Goal: Task Accomplishment & Management: Manage account settings

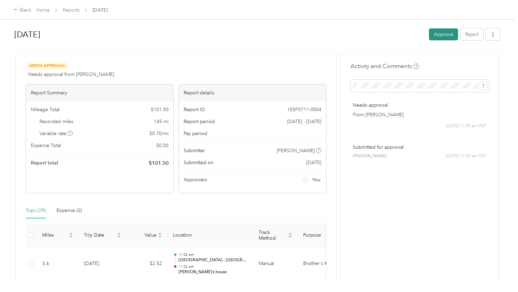
click at [442, 33] on button "Approve" at bounding box center [443, 34] width 29 height 12
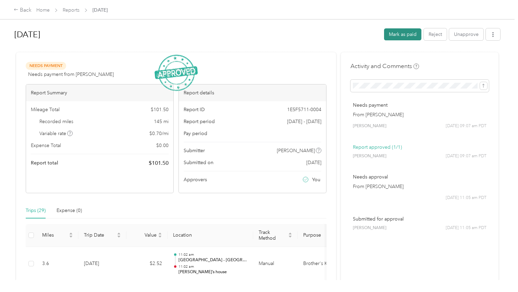
click at [400, 37] on button "Mark as paid" at bounding box center [402, 34] width 37 height 12
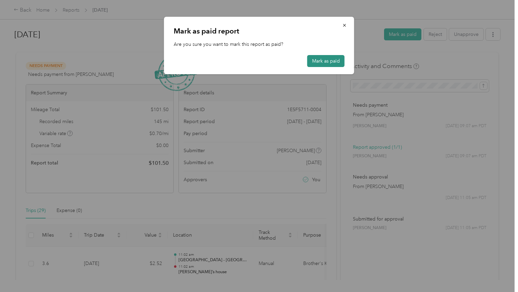
click at [319, 64] on button "Mark as paid" at bounding box center [325, 61] width 37 height 12
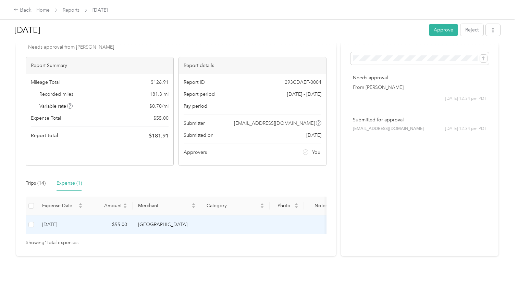
click at [154, 219] on td "Goatlandia Farm Animal Sanctuary" at bounding box center [166, 225] width 68 height 19
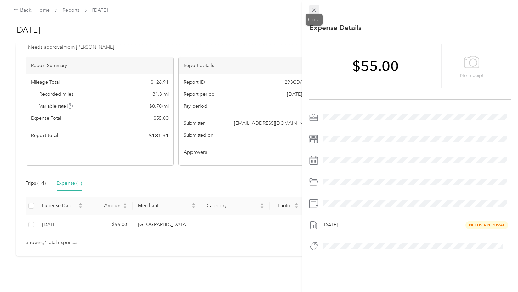
click at [316, 10] on icon at bounding box center [314, 10] width 6 height 6
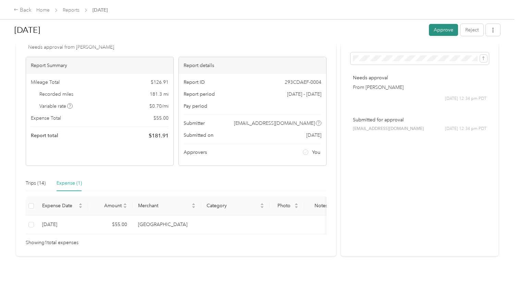
click at [445, 29] on button "Approve" at bounding box center [443, 30] width 29 height 12
